Goal: Unclear: Browse casually

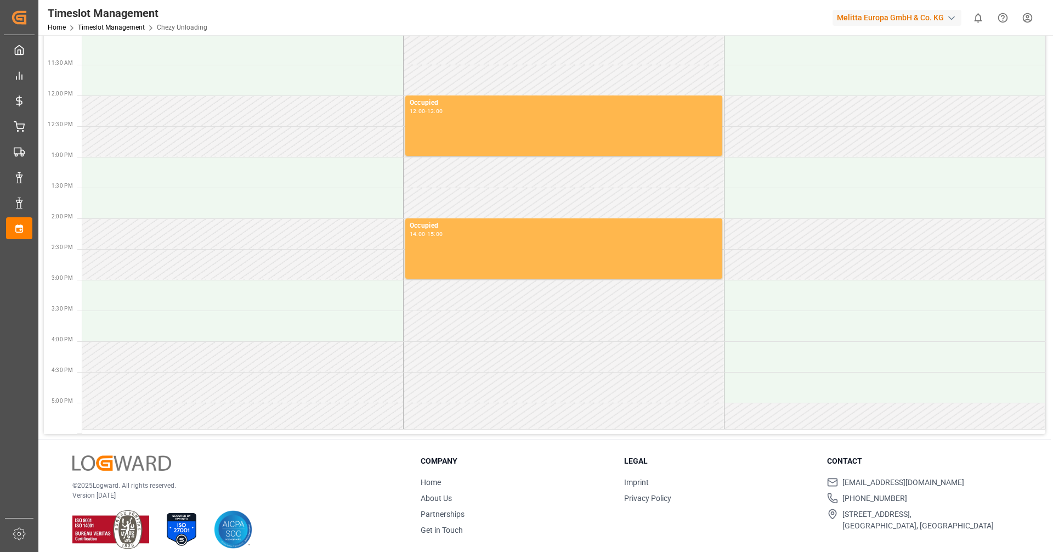
scroll to position [279, 0]
